Goal: Information Seeking & Learning: Compare options

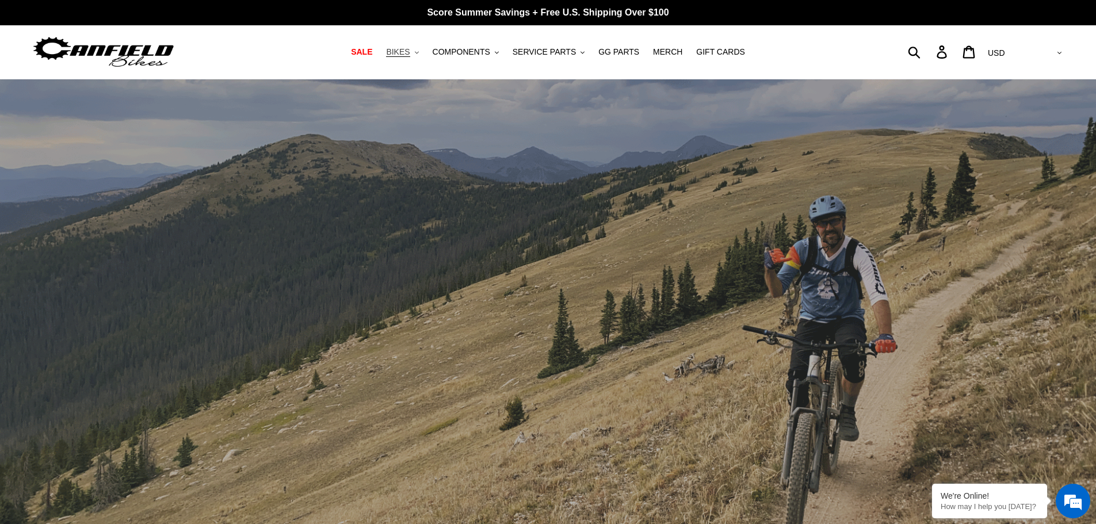
click at [410, 55] on span "BIKES" at bounding box center [398, 52] width 24 height 10
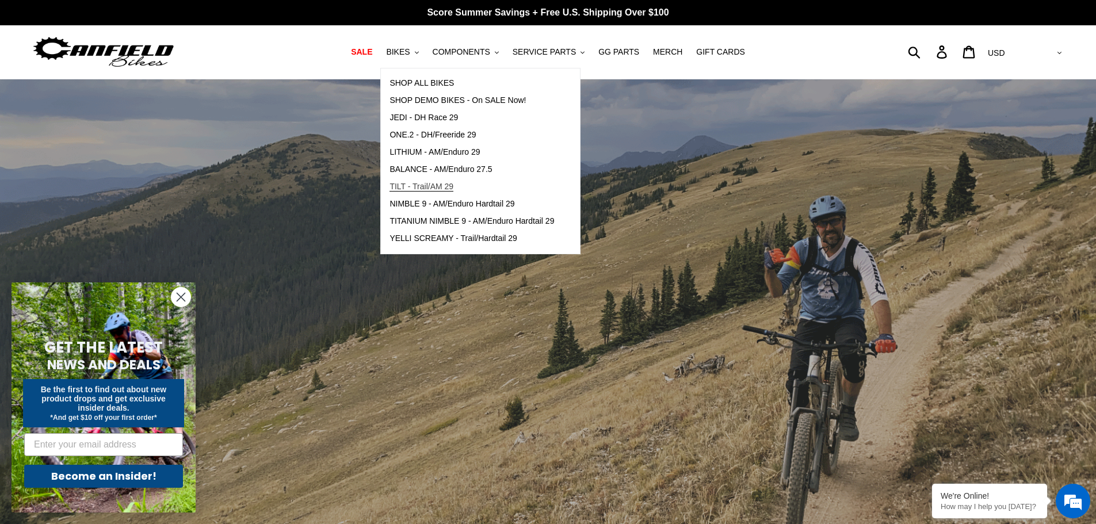
click at [436, 185] on span "TILT - Trail/AM 29" at bounding box center [422, 187] width 64 height 10
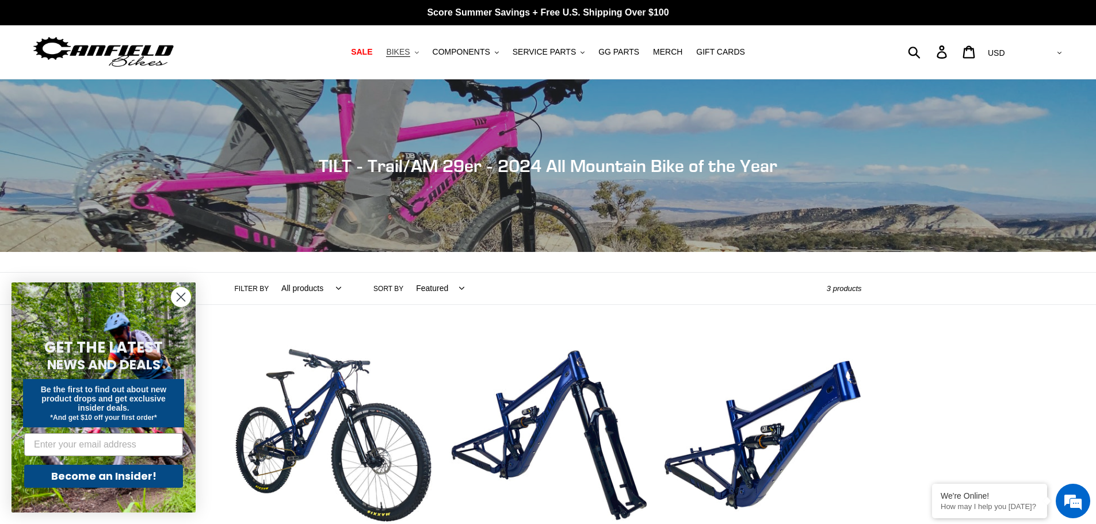
click at [407, 54] on span "BIKES" at bounding box center [398, 52] width 24 height 10
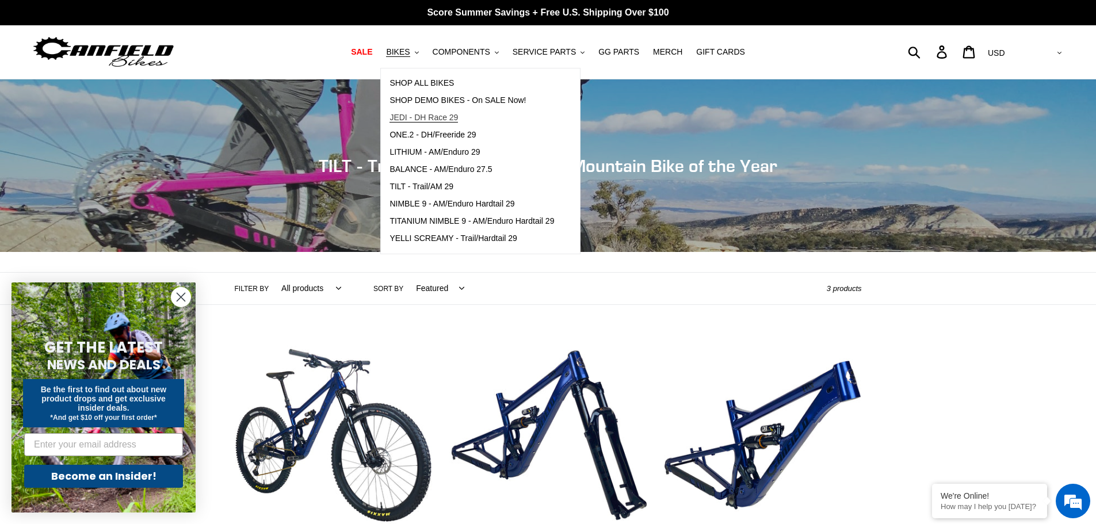
click at [443, 116] on span "JEDI - DH Race 29" at bounding box center [424, 118] width 68 height 10
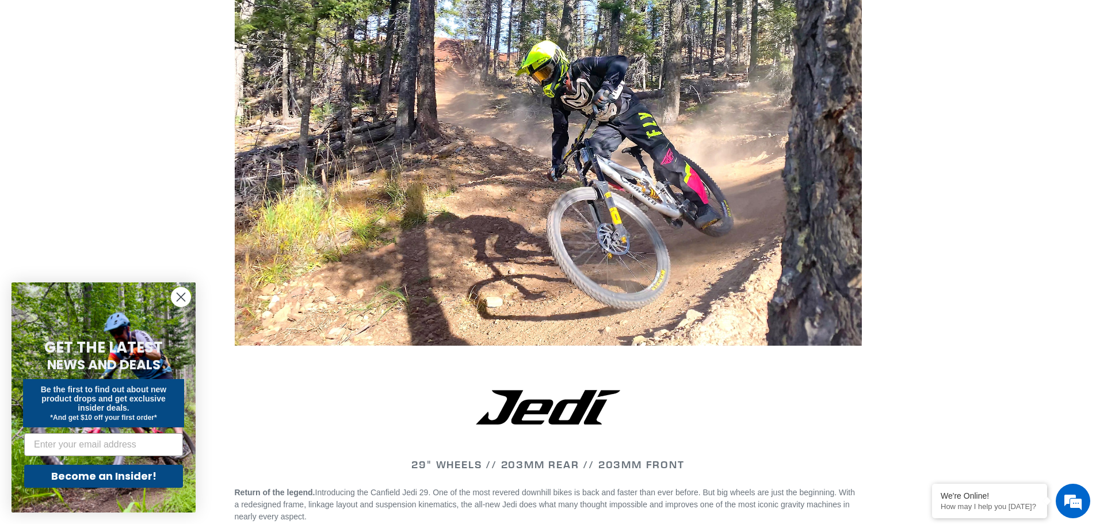
scroll to position [921, 0]
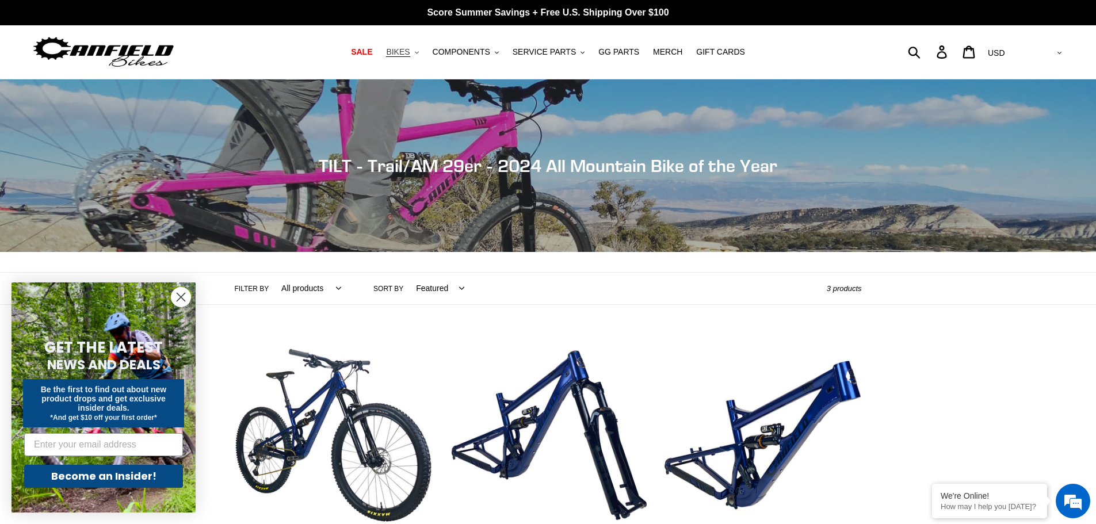
click at [410, 52] on span "BIKES" at bounding box center [398, 52] width 24 height 10
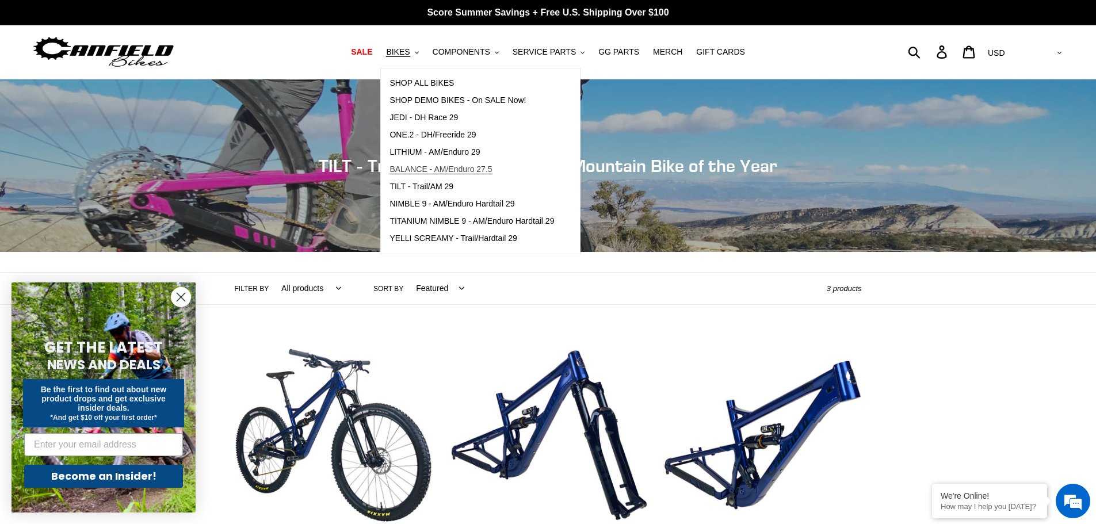
click at [450, 170] on span "BALANCE - AM/Enduro 27.5" at bounding box center [441, 170] width 102 height 10
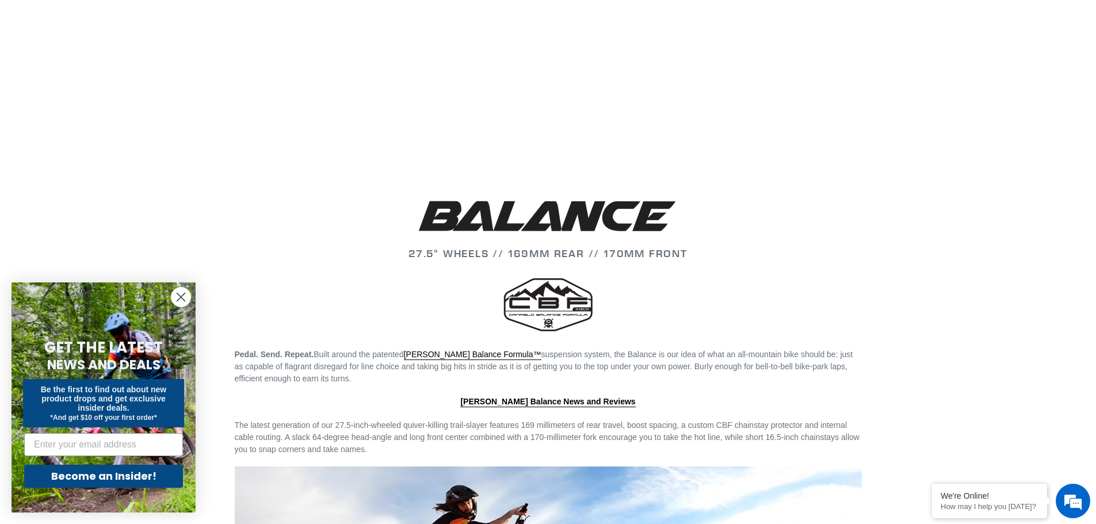
scroll to position [1151, 0]
